Goal: Navigation & Orientation: Find specific page/section

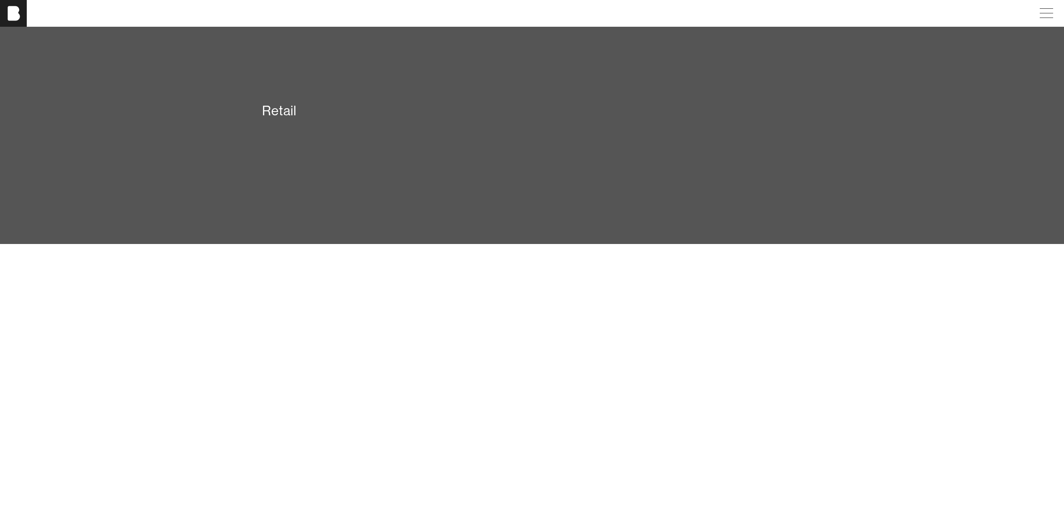
scroll to position [2045, 0]
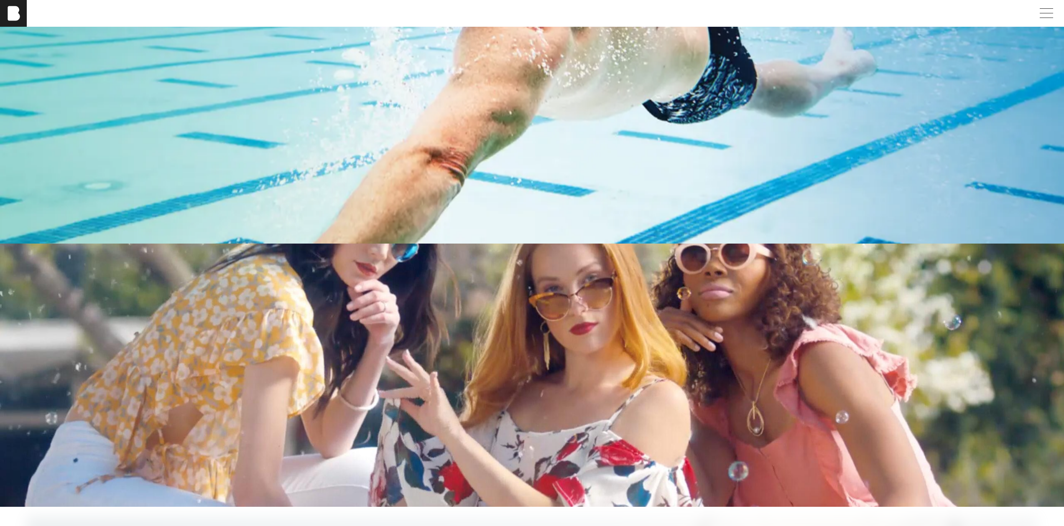
click at [1061, 22] on div "[PERSON_NAME]" at bounding box center [532, 13] width 1064 height 27
click at [1054, 20] on span at bounding box center [1044, 13] width 19 height 15
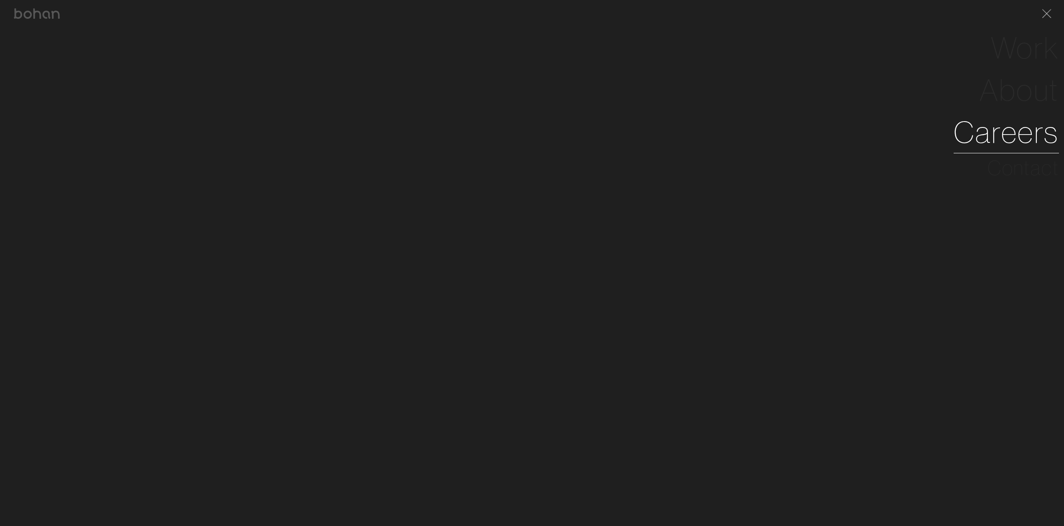
click at [1006, 141] on link "Careers" at bounding box center [1005, 132] width 105 height 42
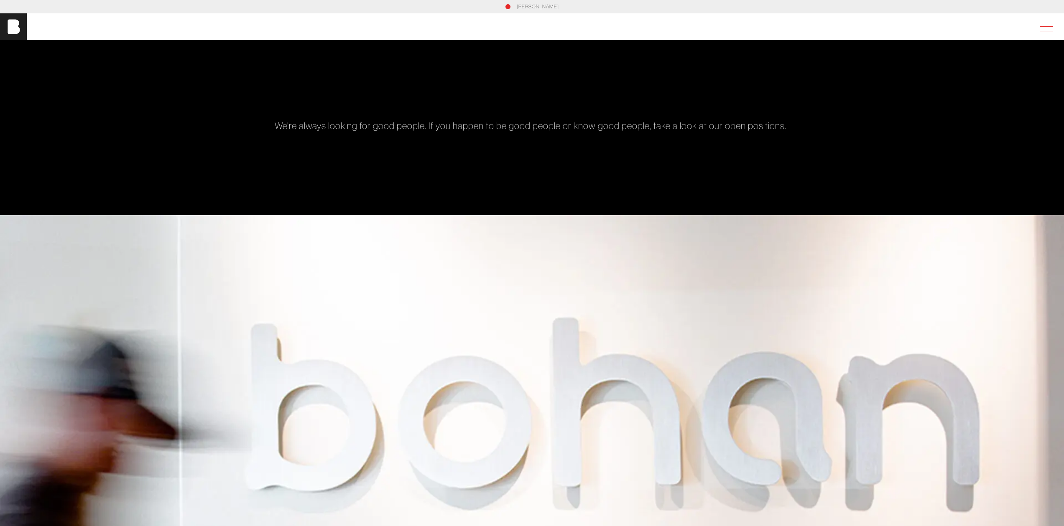
click at [1054, 29] on span at bounding box center [1044, 26] width 19 height 15
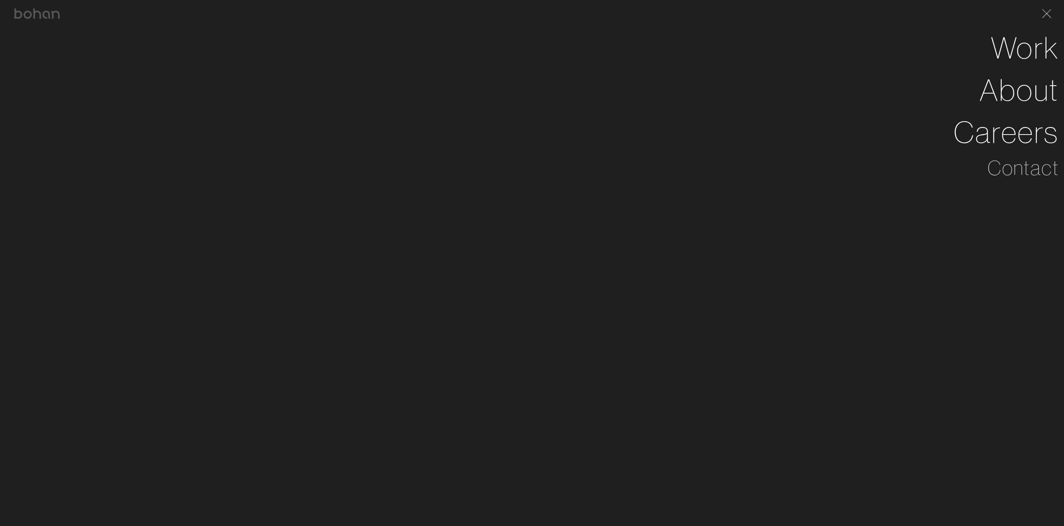
click at [602, 323] on div "[PERSON_NAME] Work About Careers Contact" at bounding box center [532, 263] width 1064 height 526
click at [1010, 93] on link "About" at bounding box center [1018, 90] width 79 height 42
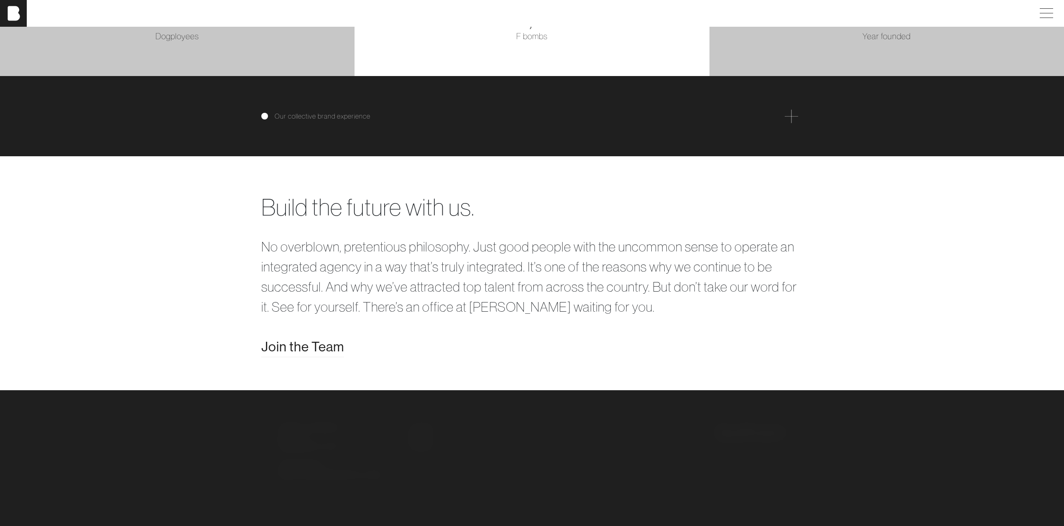
scroll to position [1866, 0]
click at [413, 423] on link "Instagram" at bounding box center [416, 422] width 30 height 10
